Goal: Navigation & Orientation: Find specific page/section

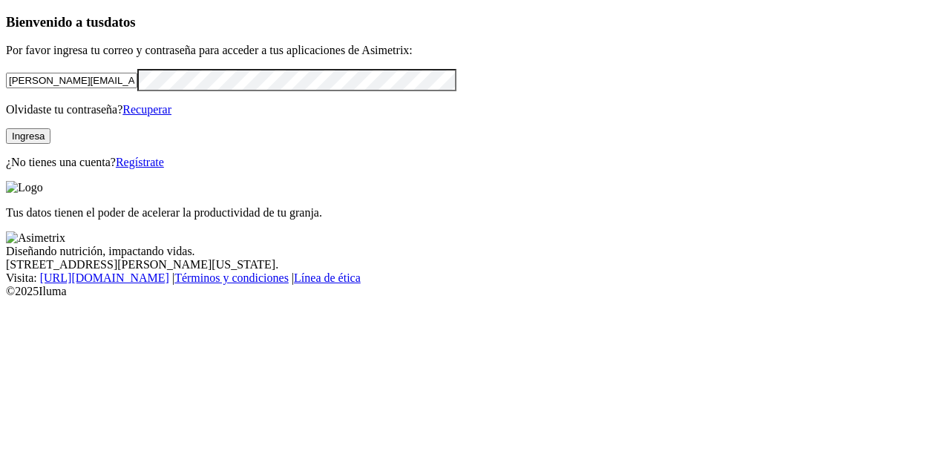
drag, startPoint x: 192, startPoint y: 100, endPoint x: 0, endPoint y: 88, distance: 192.5
click at [6, 88] on div "Bienvenido a tus datos Por favor ingresa tu correo y contraseña para acceder a …" at bounding box center [475, 91] width 938 height 155
type input "[PERSON_NAME][EMAIL_ADDRESS][DOMAIN_NAME]"
click input "submit" at bounding box center [0, 0] width 0 height 0
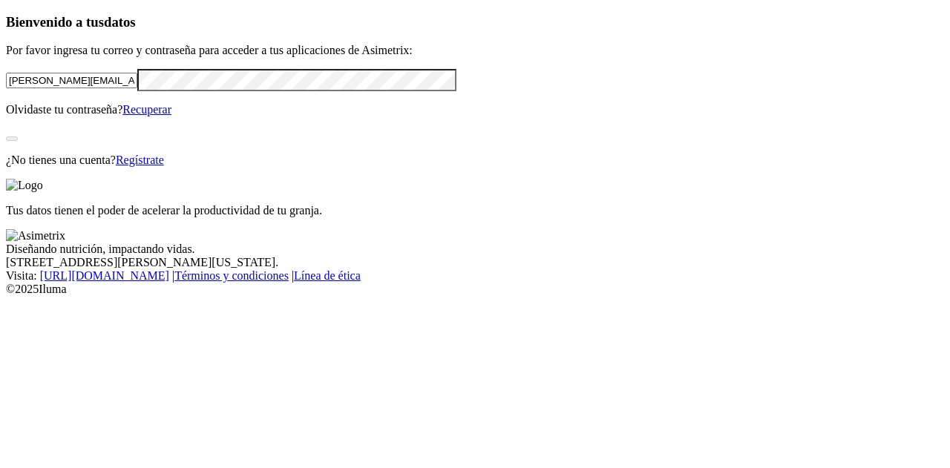
click at [233, 167] on div "Bienvenido a tus datos Por favor ingresa tu correo y contraseña para acceder a …" at bounding box center [475, 90] width 938 height 153
